Goal: Task Accomplishment & Management: Use online tool/utility

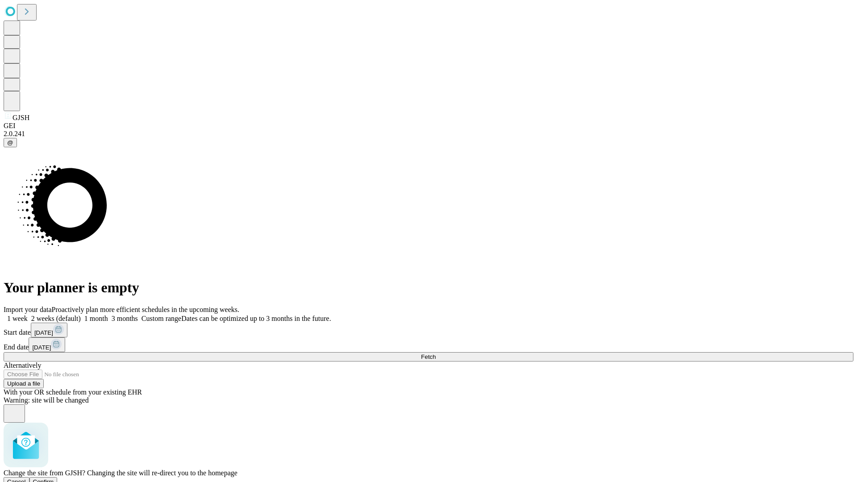
click at [54, 478] on span "Confirm" at bounding box center [43, 481] width 21 height 7
click at [81, 314] on label "2 weeks (default)" at bounding box center [54, 318] width 53 height 8
click at [435, 353] on span "Fetch" at bounding box center [428, 356] width 15 height 7
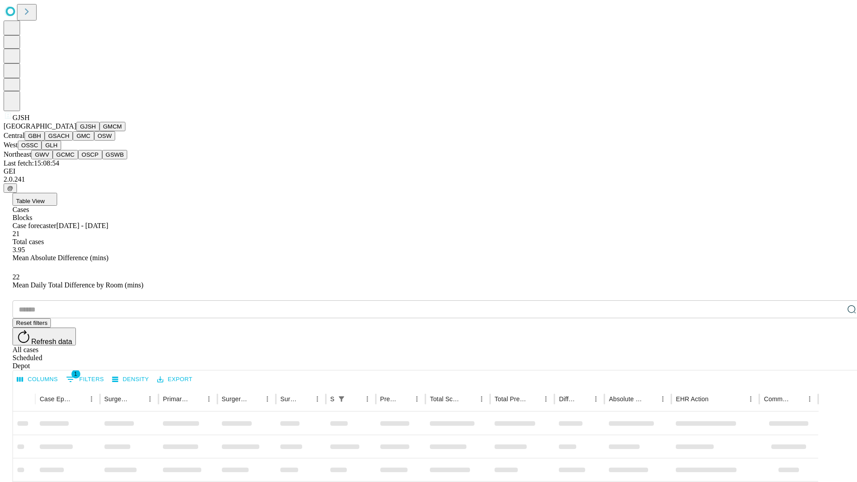
click at [99, 131] on button "GMCM" at bounding box center [112, 126] width 26 height 9
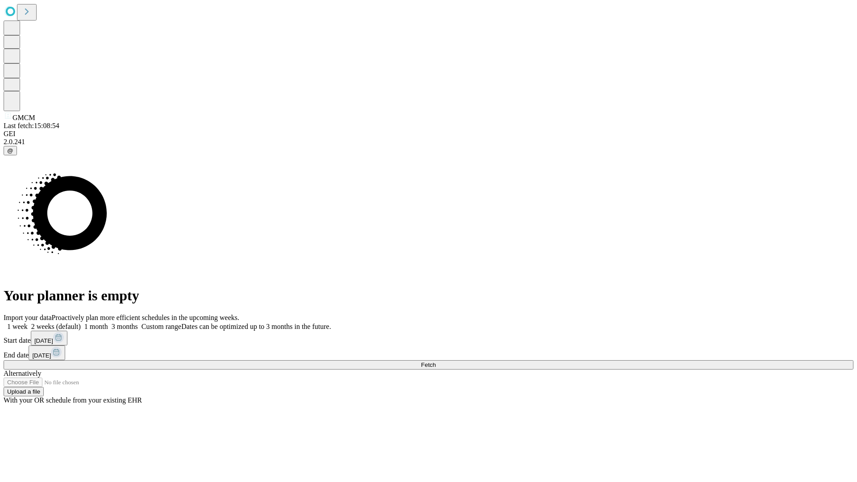
click at [435, 361] on span "Fetch" at bounding box center [428, 364] width 15 height 7
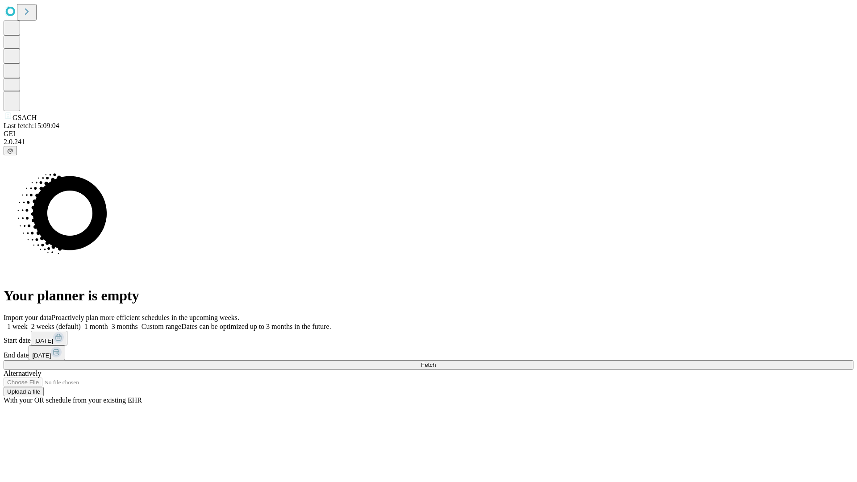
click at [81, 323] on label "2 weeks (default)" at bounding box center [54, 327] width 53 height 8
click at [435, 361] on span "Fetch" at bounding box center [428, 364] width 15 height 7
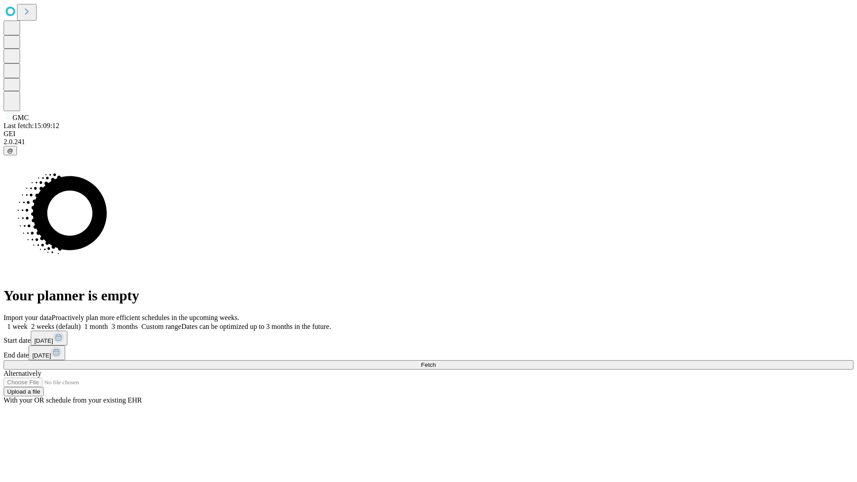
click at [81, 323] on label "2 weeks (default)" at bounding box center [54, 327] width 53 height 8
click at [435, 361] on span "Fetch" at bounding box center [428, 364] width 15 height 7
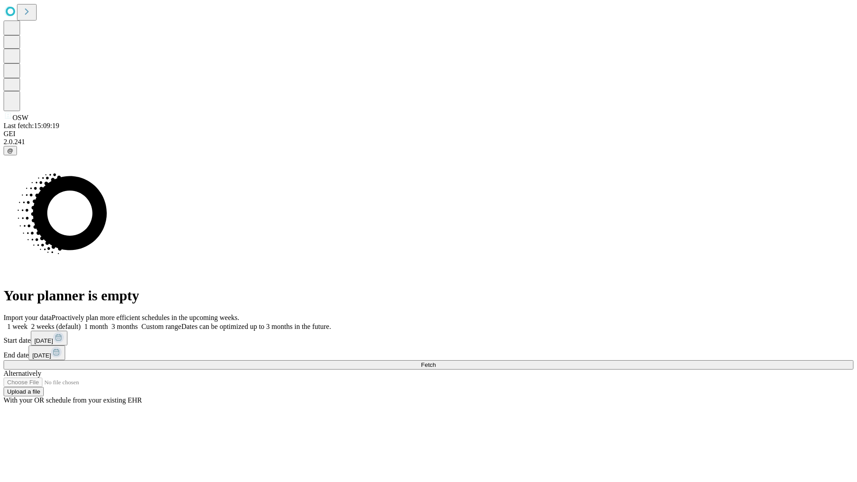
click at [81, 323] on label "2 weeks (default)" at bounding box center [54, 327] width 53 height 8
click at [435, 361] on span "Fetch" at bounding box center [428, 364] width 15 height 7
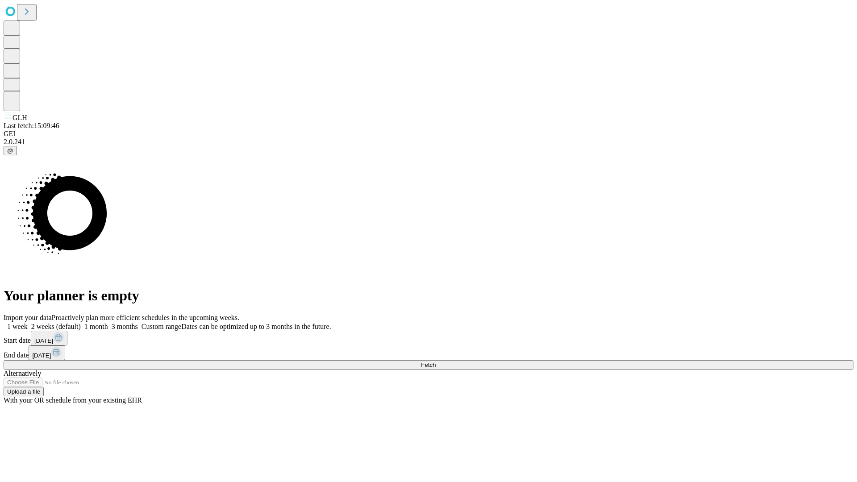
click at [81, 323] on label "2 weeks (default)" at bounding box center [54, 327] width 53 height 8
click at [435, 361] on span "Fetch" at bounding box center [428, 364] width 15 height 7
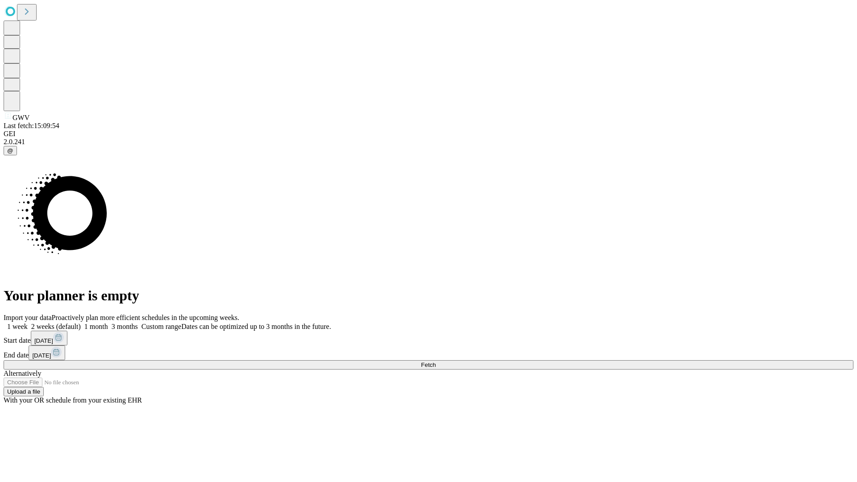
click at [81, 323] on label "2 weeks (default)" at bounding box center [54, 327] width 53 height 8
click at [435, 361] on span "Fetch" at bounding box center [428, 364] width 15 height 7
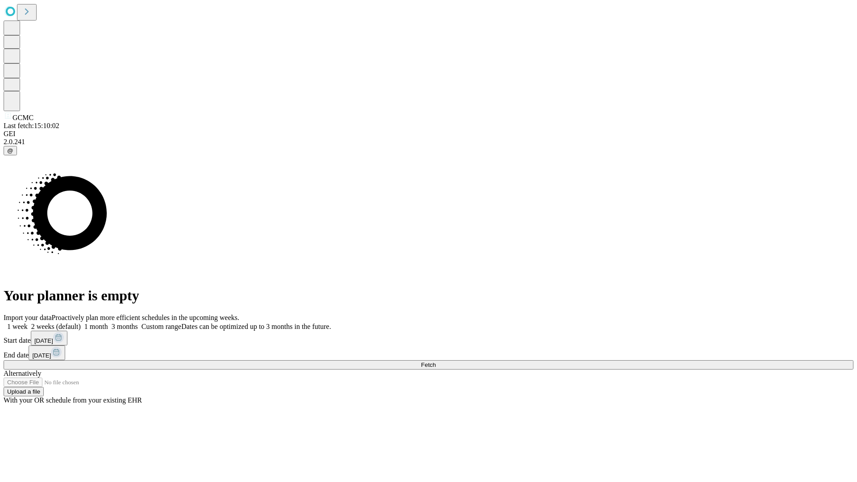
click at [81, 323] on label "2 weeks (default)" at bounding box center [54, 327] width 53 height 8
click at [435, 361] on span "Fetch" at bounding box center [428, 364] width 15 height 7
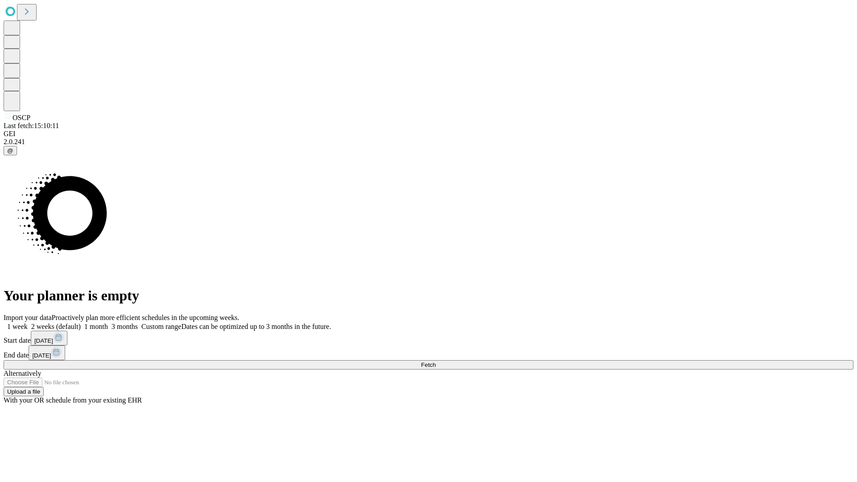
click at [81, 323] on label "2 weeks (default)" at bounding box center [54, 327] width 53 height 8
click at [435, 361] on span "Fetch" at bounding box center [428, 364] width 15 height 7
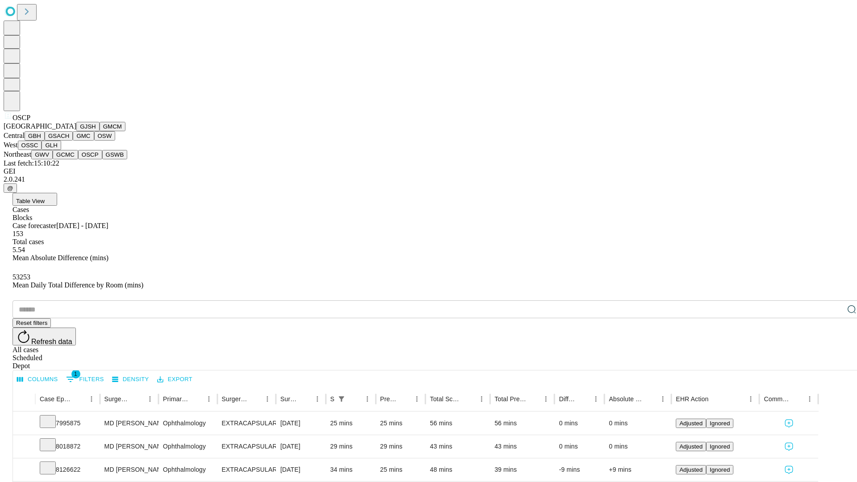
click at [102, 159] on button "GSWB" at bounding box center [114, 154] width 25 height 9
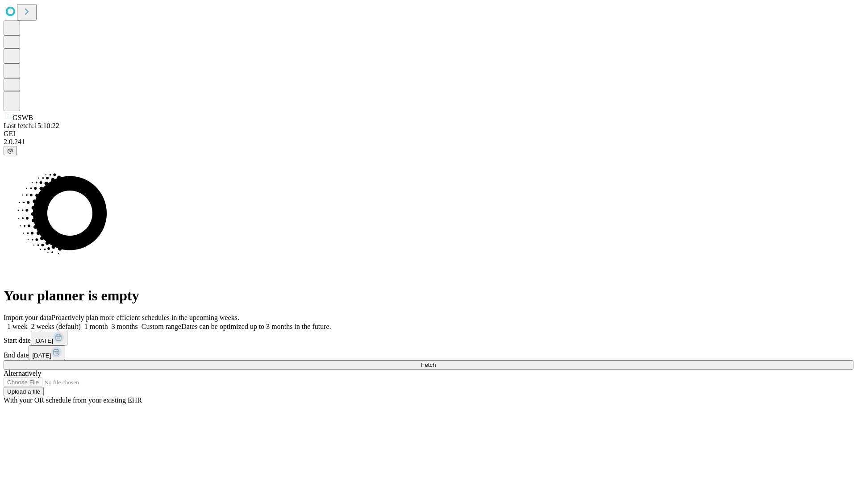
click at [81, 323] on label "2 weeks (default)" at bounding box center [54, 327] width 53 height 8
click at [435, 361] on span "Fetch" at bounding box center [428, 364] width 15 height 7
